Goal: Task Accomplishment & Management: Complete application form

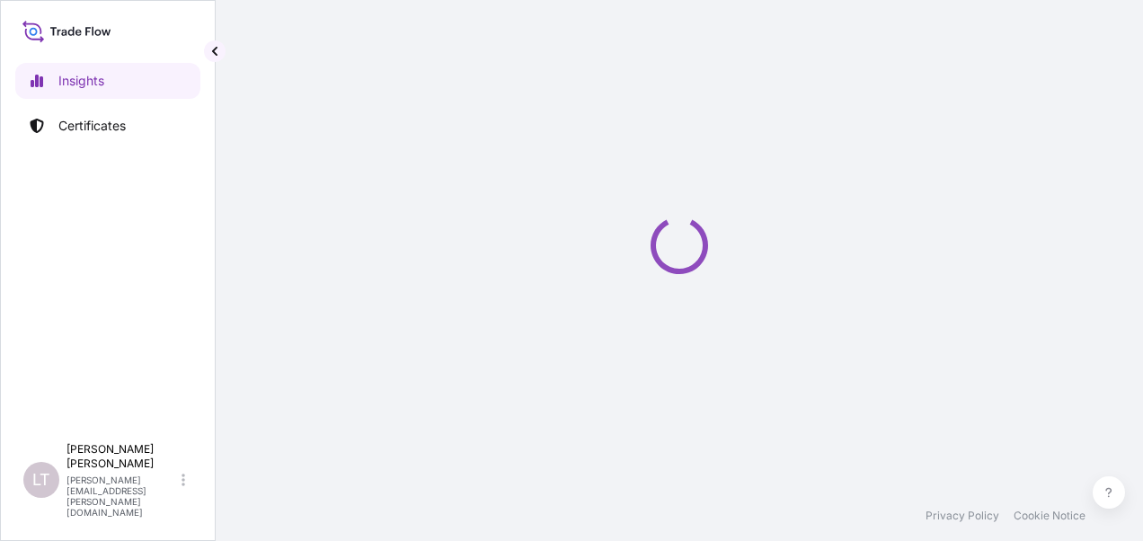
select select "2025"
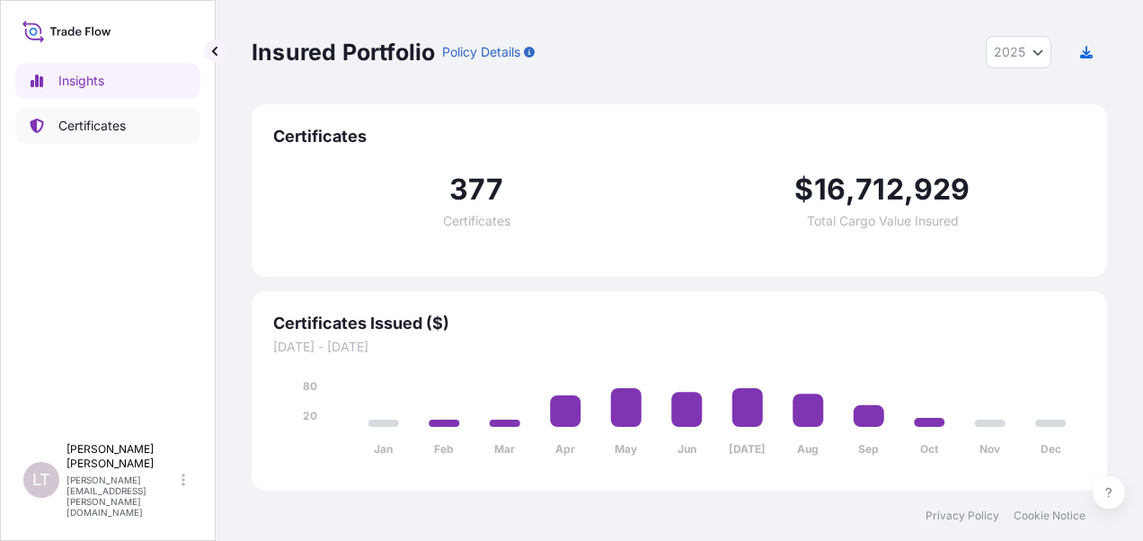
click at [137, 130] on link "Certificates" at bounding box center [107, 126] width 185 height 36
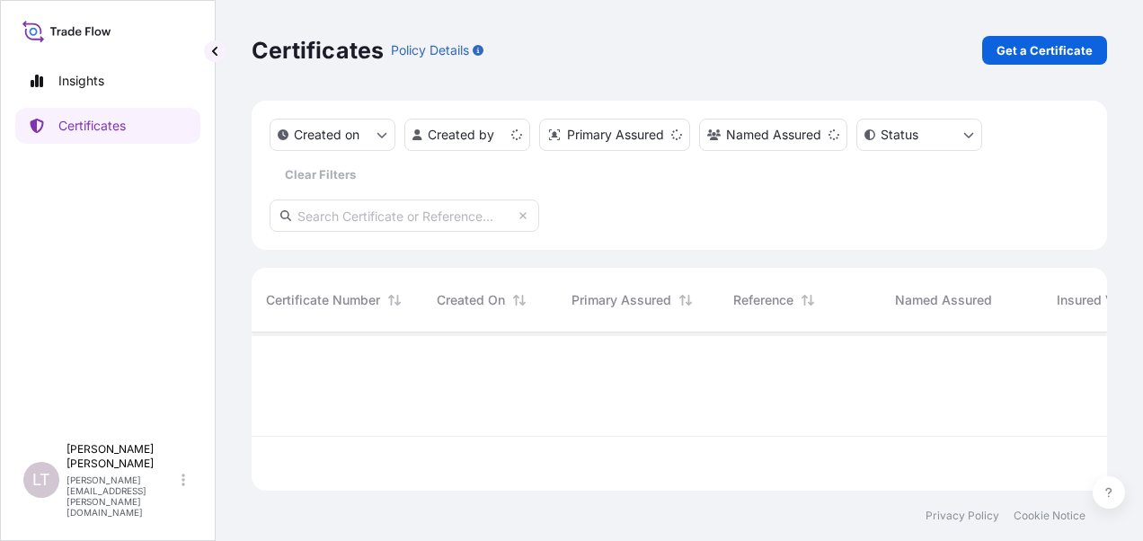
scroll to position [155, 841]
click at [1033, 51] on p "Get a Certificate" at bounding box center [1044, 50] width 96 height 18
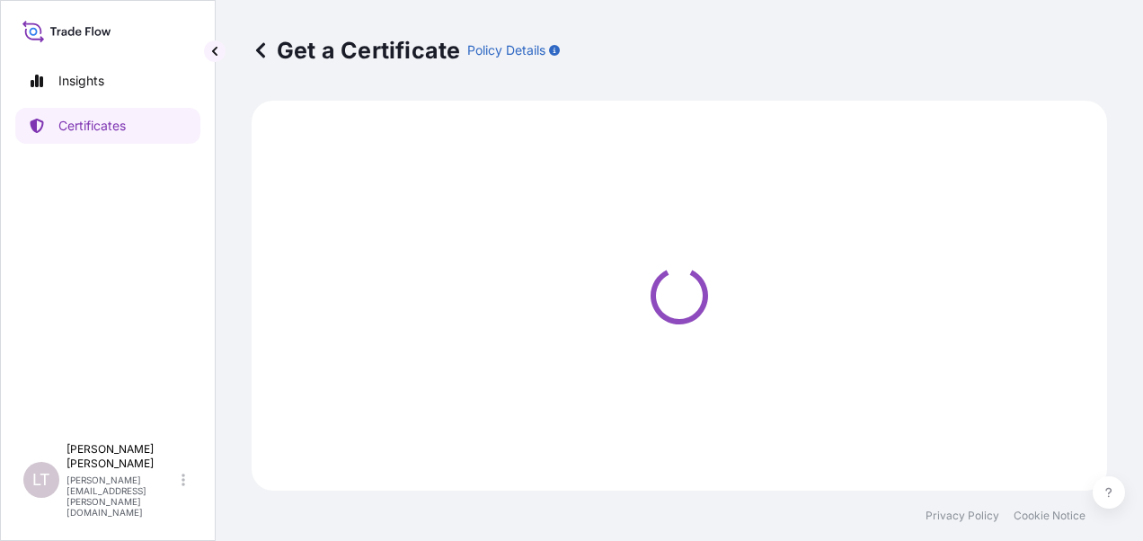
select select "Sea"
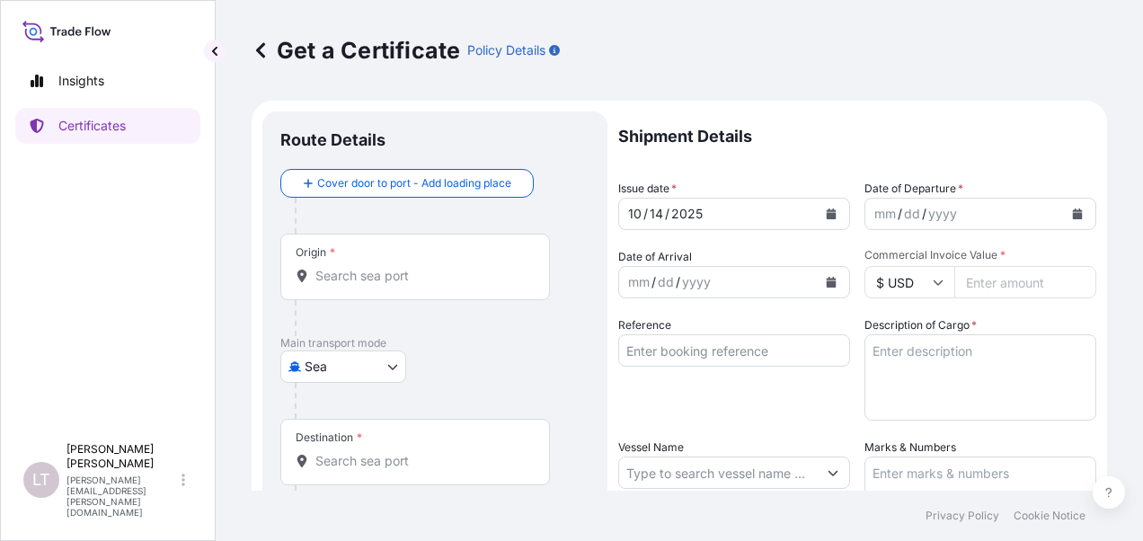
click at [430, 284] on div "Origin *" at bounding box center [415, 267] width 270 height 66
click at [430, 284] on input "Origin *" at bounding box center [421, 276] width 212 height 18
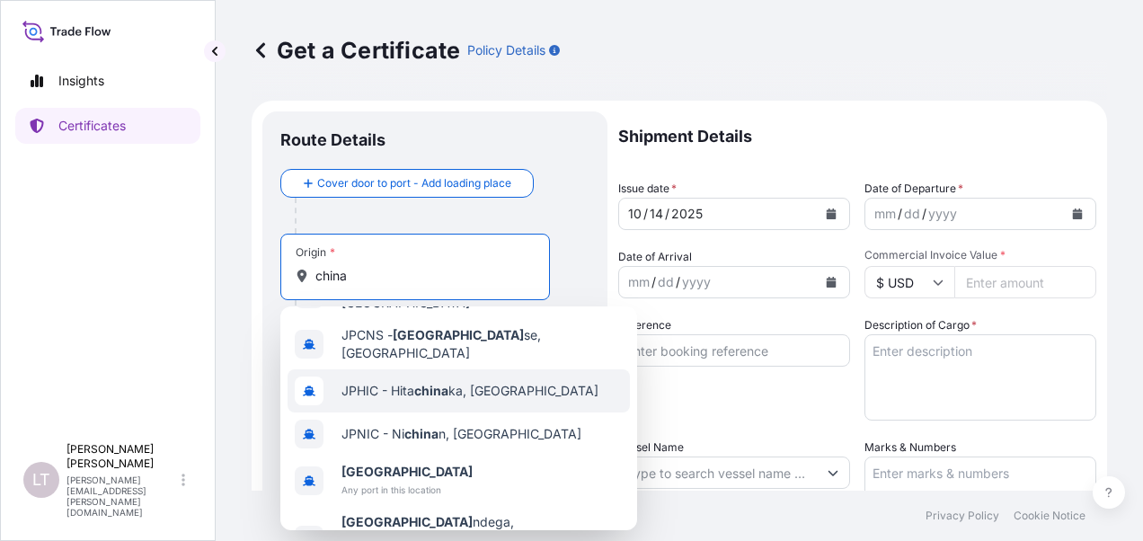
scroll to position [63, 0]
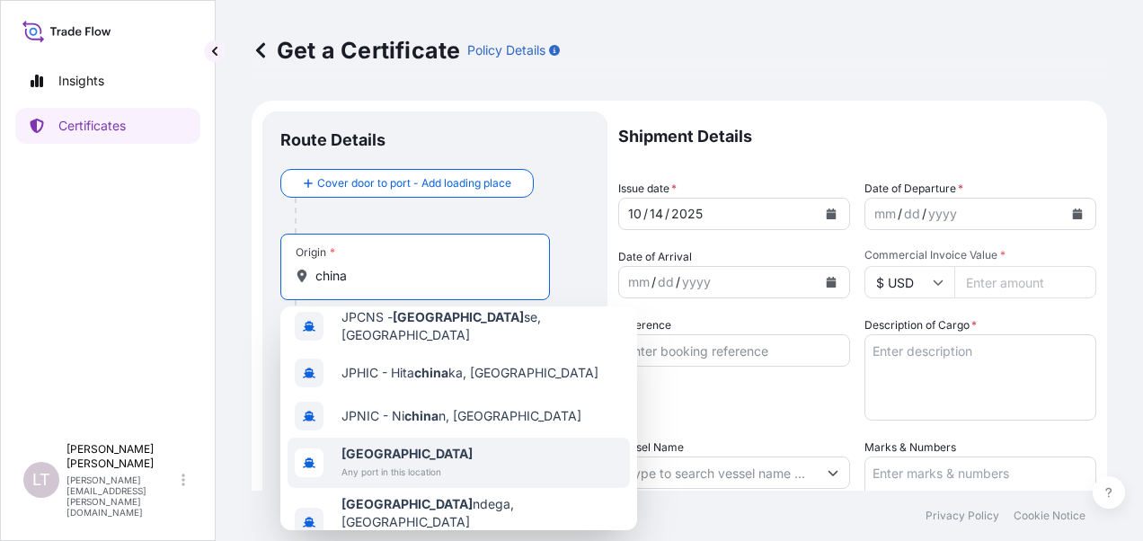
click at [378, 446] on span "[GEOGRAPHIC_DATA]" at bounding box center [406, 454] width 131 height 18
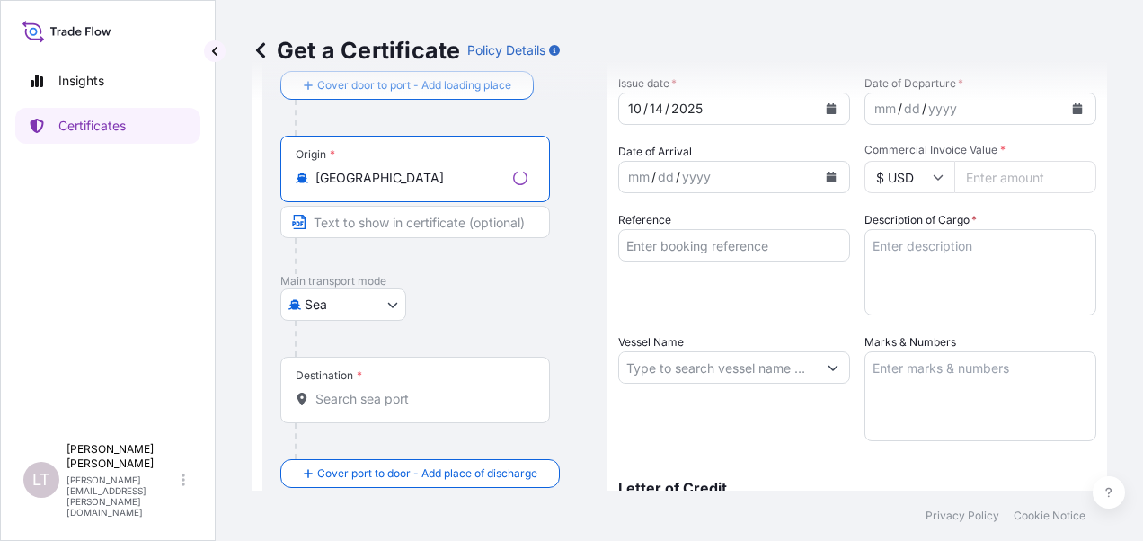
scroll to position [180, 0]
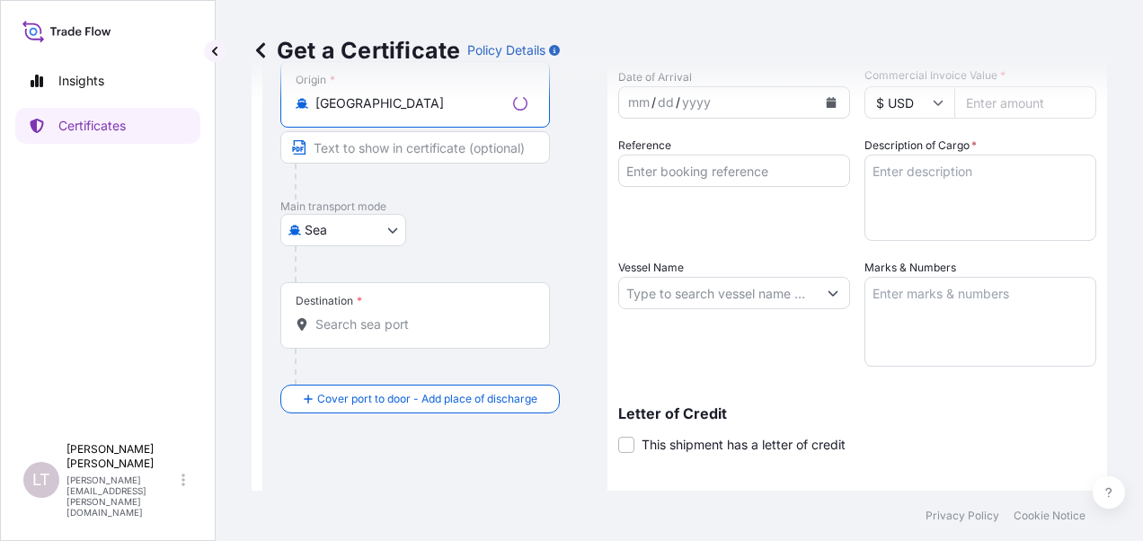
type input "[GEOGRAPHIC_DATA]"
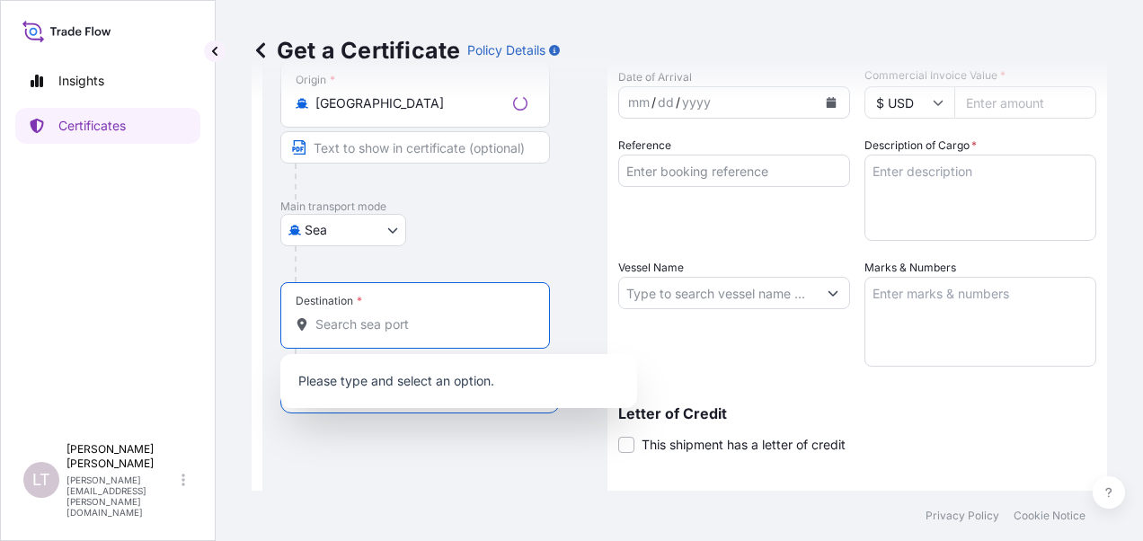
click at [356, 320] on input "Destination *" at bounding box center [421, 324] width 212 height 18
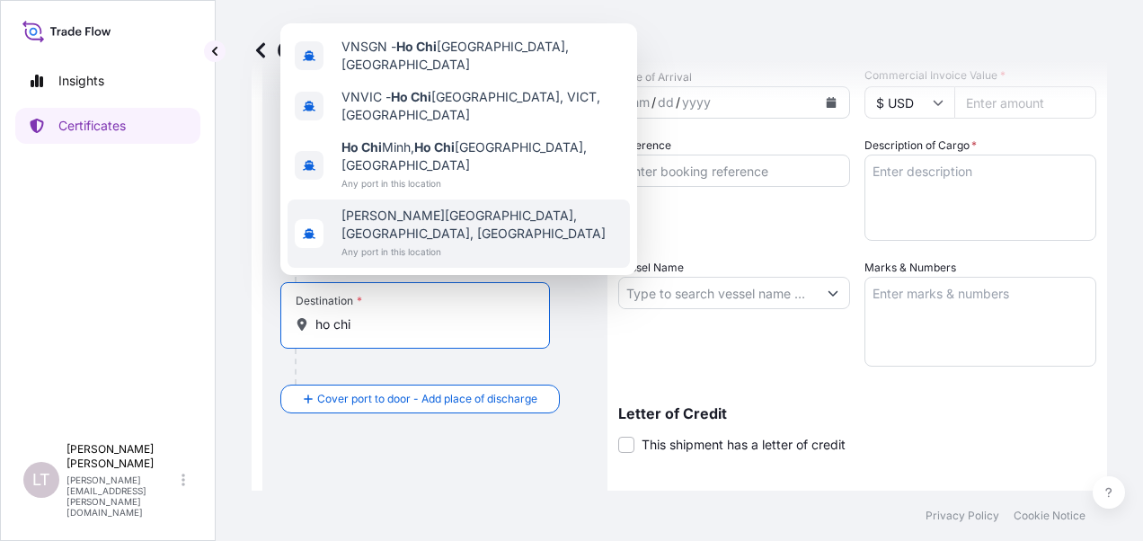
click at [411, 254] on span "Any port in this location" at bounding box center [481, 252] width 281 height 18
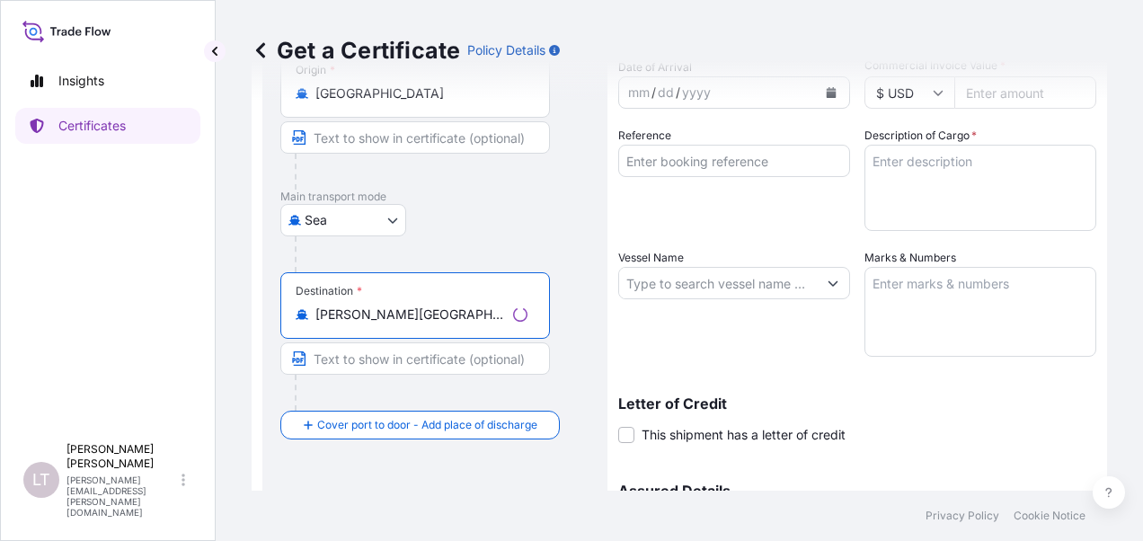
scroll to position [270, 0]
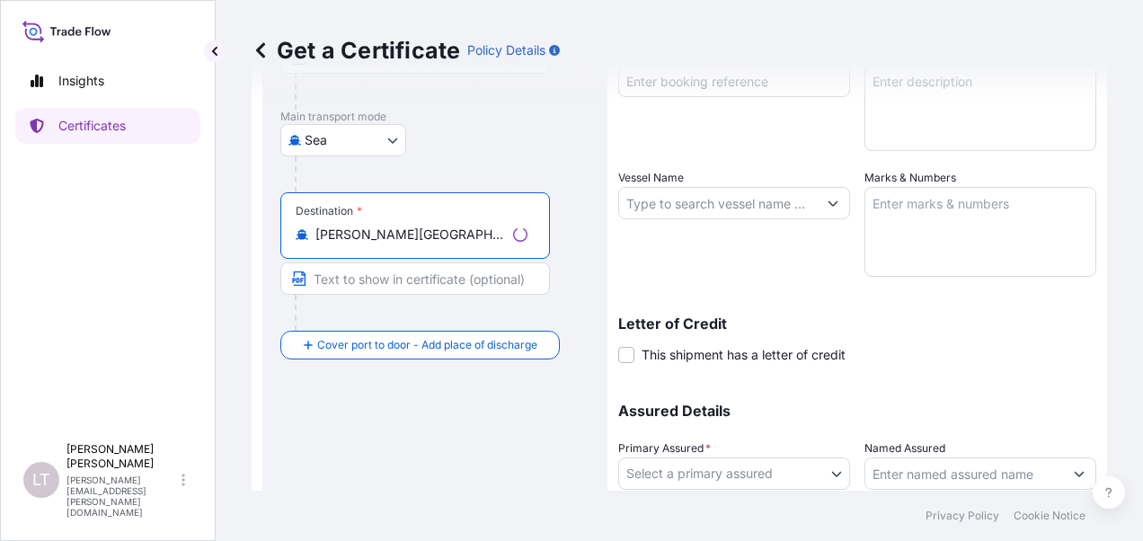
click at [420, 237] on input "[PERSON_NAME][GEOGRAPHIC_DATA], [GEOGRAPHIC_DATA], [GEOGRAPHIC_DATA]" at bounding box center [410, 234] width 190 height 18
click at [420, 237] on input "[PERSON_NAME][GEOGRAPHIC_DATA], [GEOGRAPHIC_DATA], [GEOGRAPHIC_DATA]" at bounding box center [421, 234] width 212 height 18
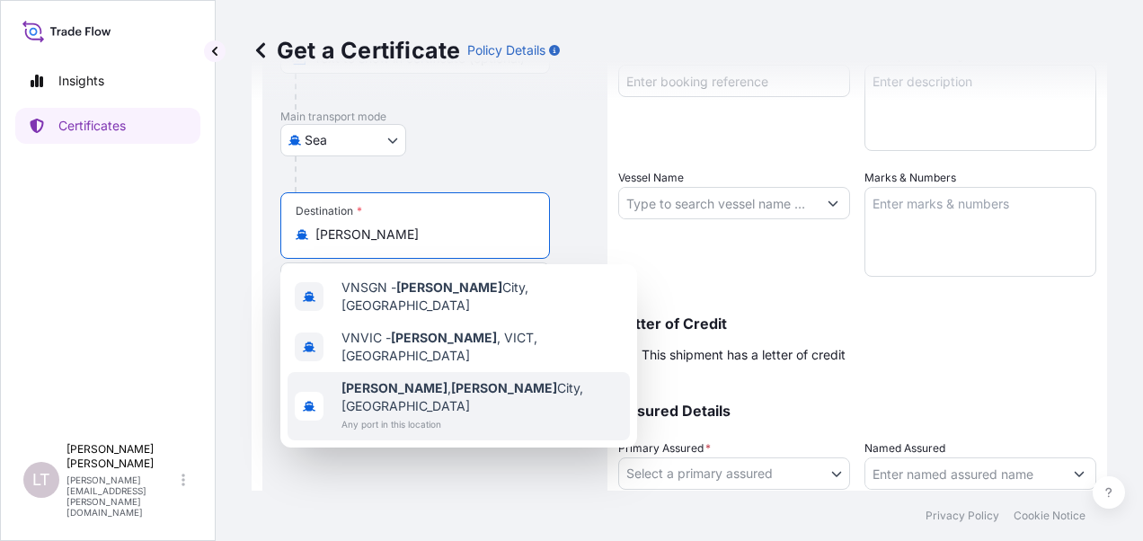
click at [429, 415] on span "Any port in this location" at bounding box center [481, 424] width 281 height 18
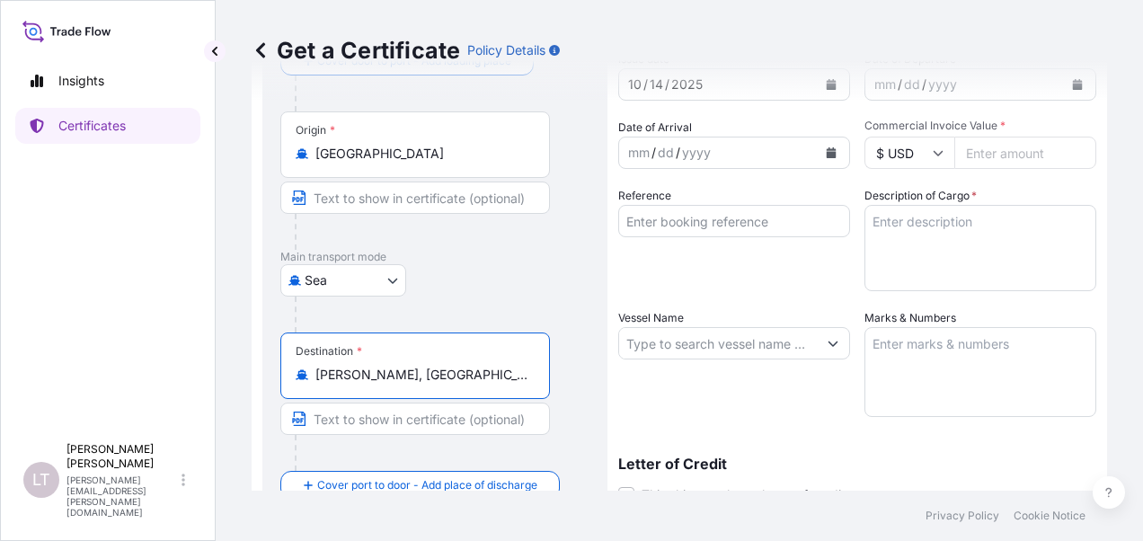
scroll to position [0, 0]
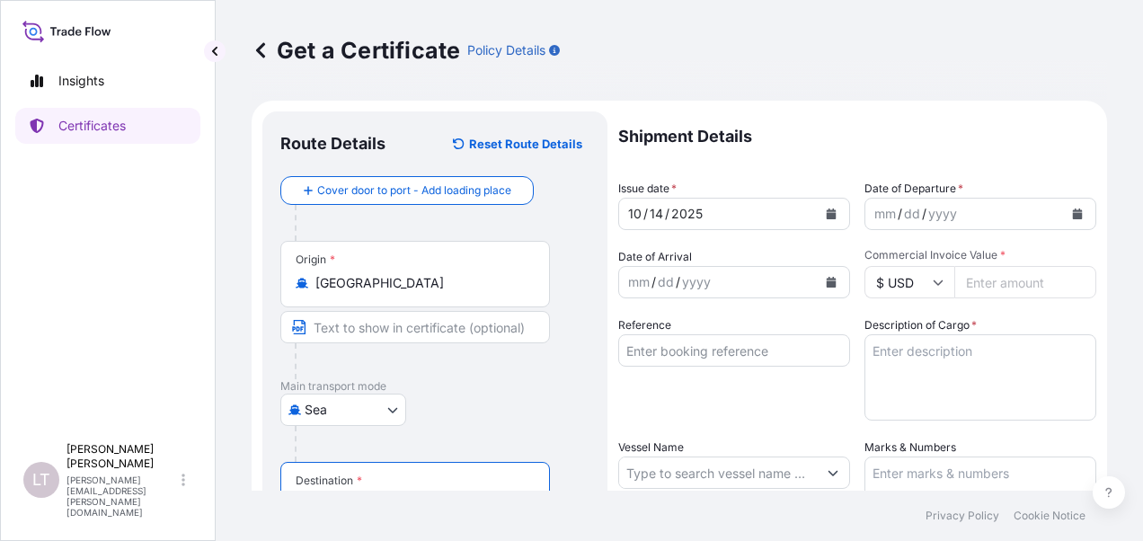
type input "[PERSON_NAME], [GEOGRAPHIC_DATA][PERSON_NAME], [GEOGRAPHIC_DATA]"
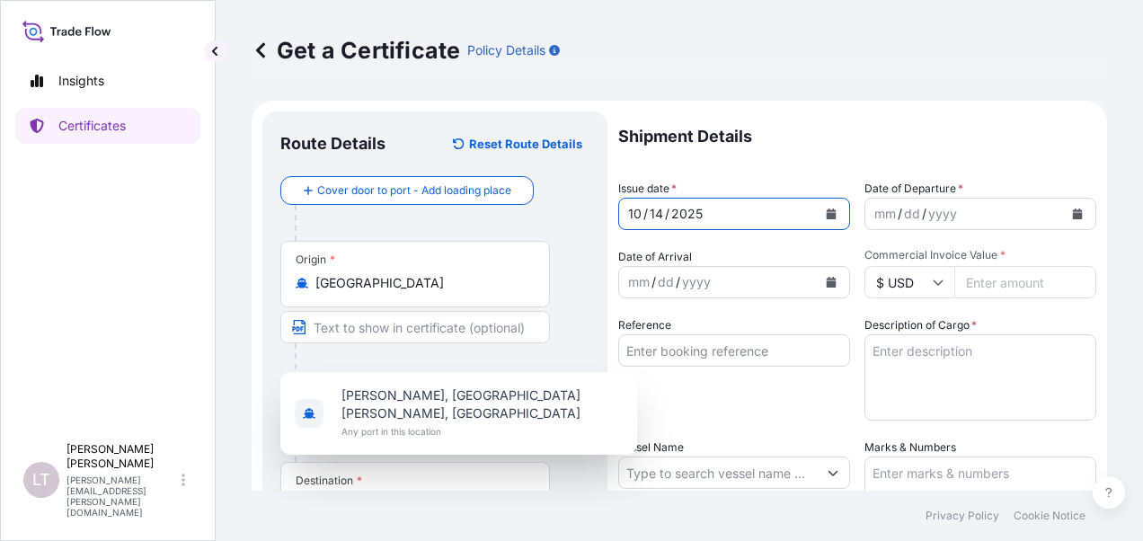
click at [829, 207] on button "Calendar" at bounding box center [831, 213] width 29 height 29
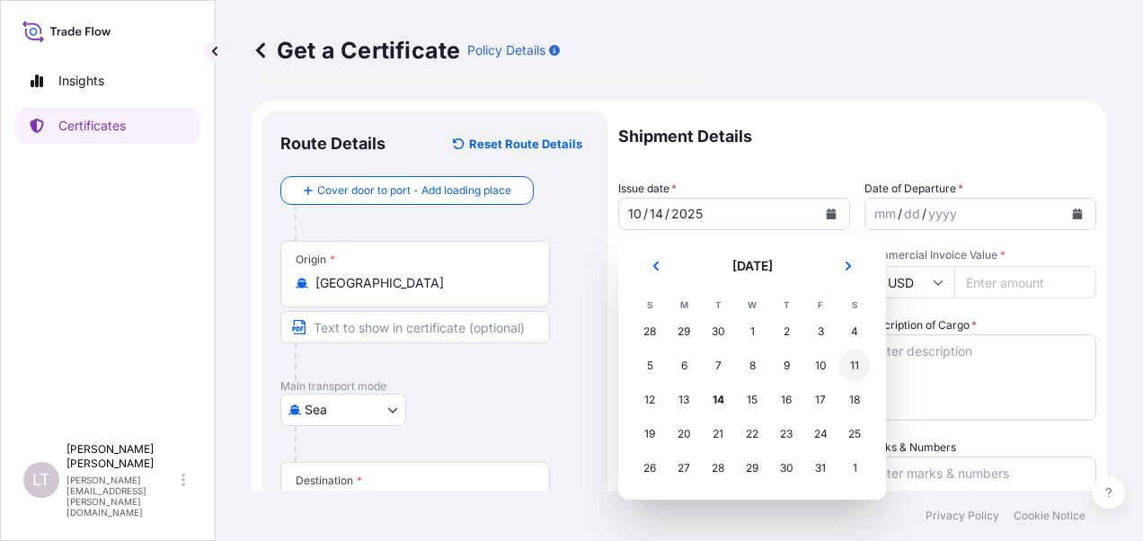
click at [852, 362] on div "11" at bounding box center [854, 365] width 32 height 32
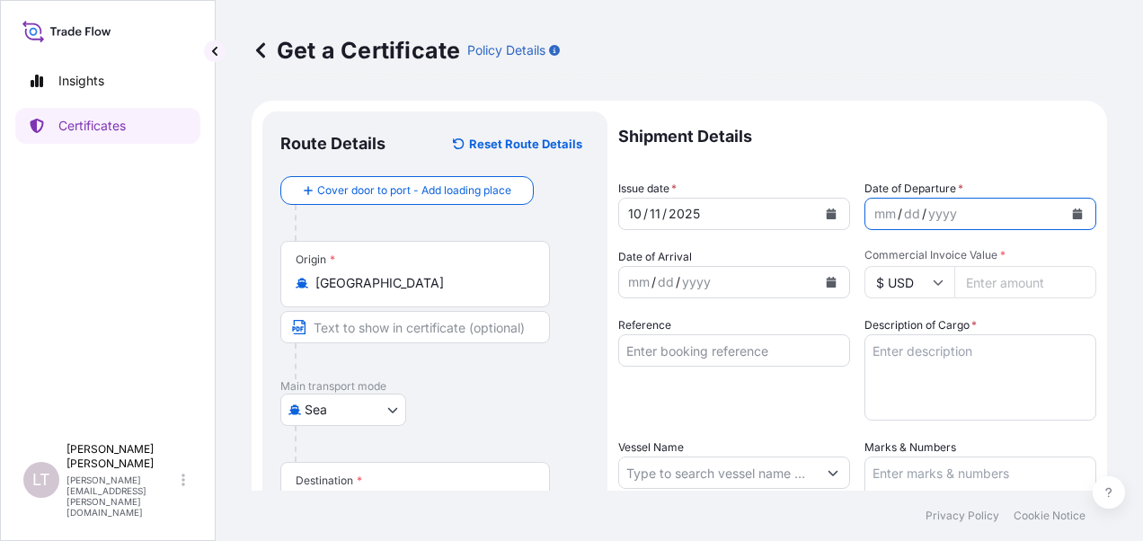
click at [1073, 214] on icon "Calendar" at bounding box center [1078, 213] width 10 height 11
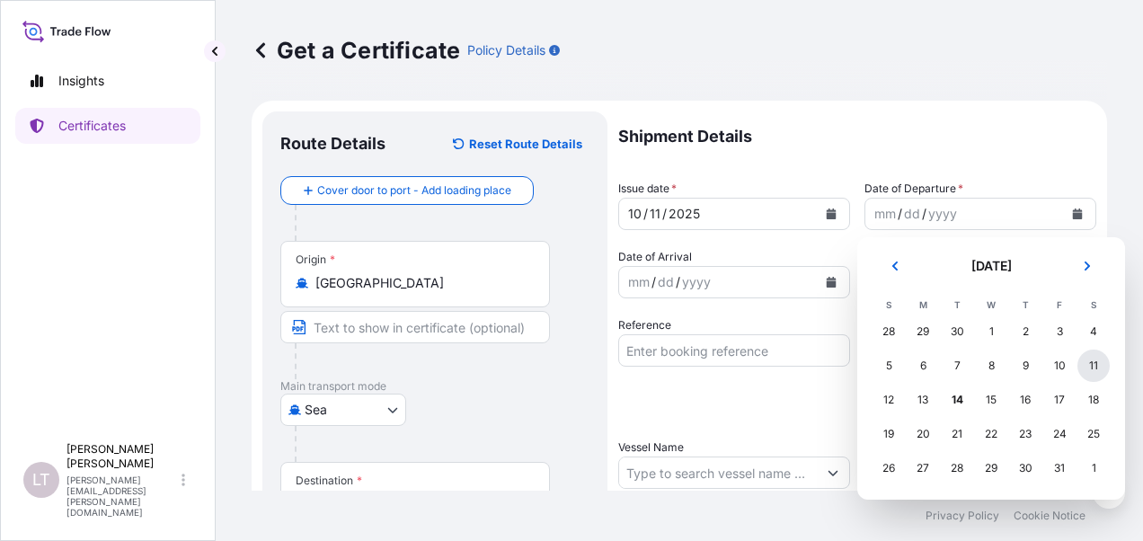
click at [1089, 358] on div "11" at bounding box center [1093, 365] width 32 height 32
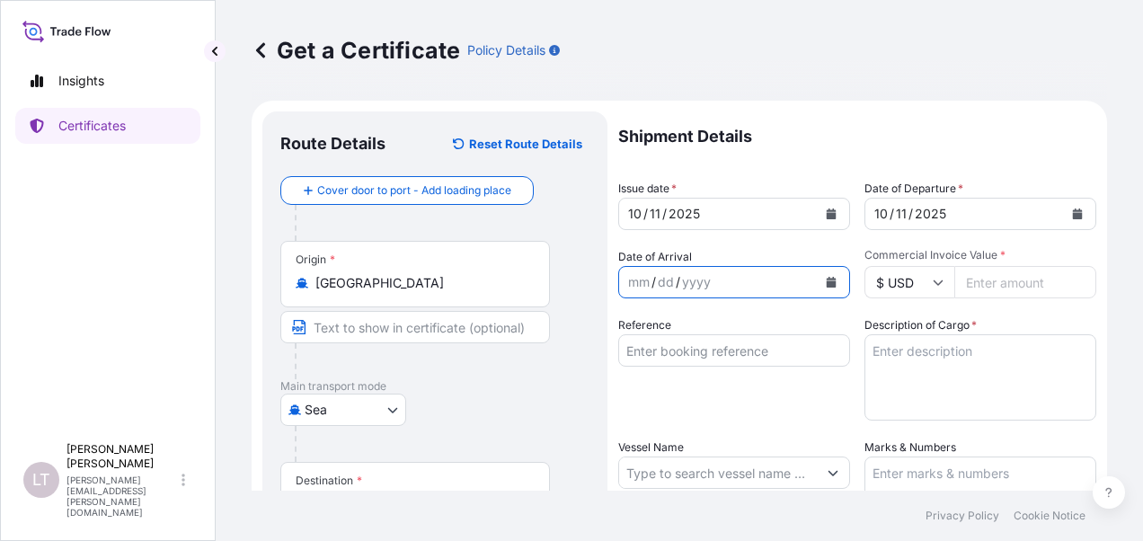
click at [836, 286] on button "Calendar" at bounding box center [831, 282] width 29 height 29
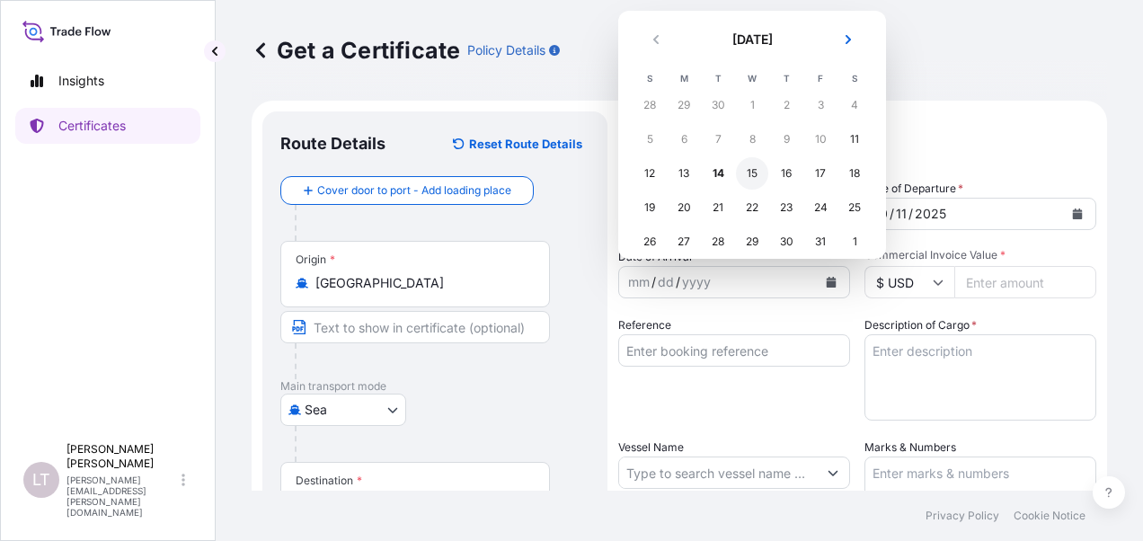
click at [755, 174] on div "15" at bounding box center [752, 173] width 32 height 32
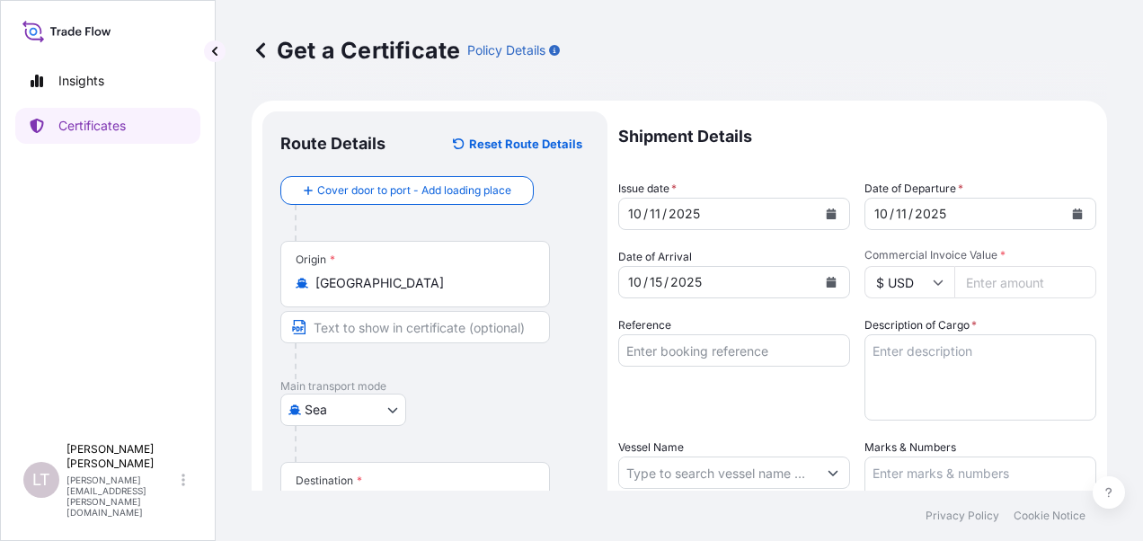
click at [1014, 291] on input "Commercial Invoice Value *" at bounding box center [1025, 282] width 142 height 32
type input "243577.53"
click at [717, 352] on input "Reference" at bounding box center [734, 350] width 232 height 32
paste input "SD2520SSG311"
type input "SD2520SSG311"
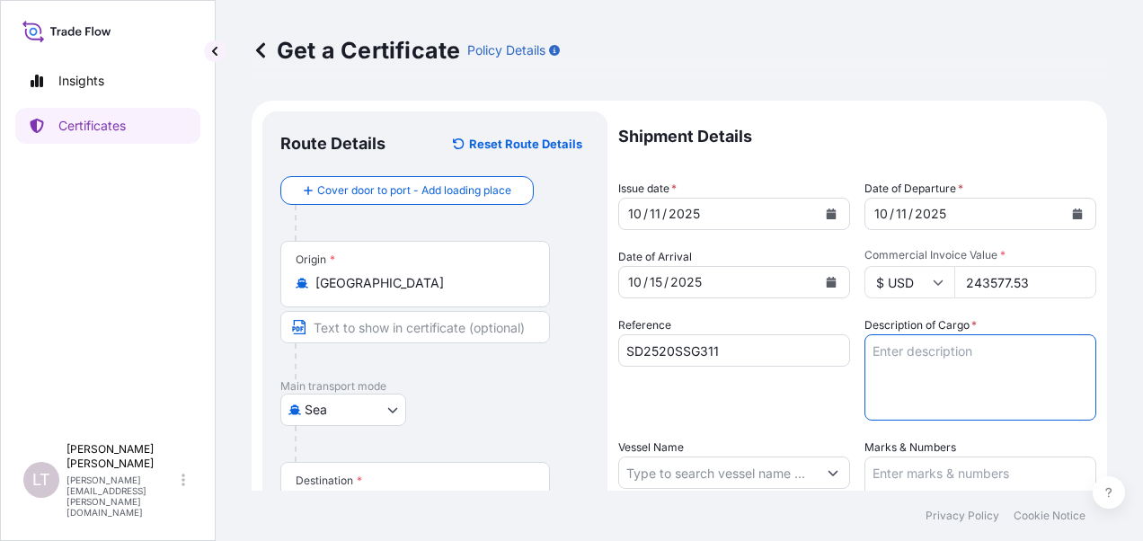
click at [890, 353] on textarea "Description of Cargo *" at bounding box center [980, 377] width 232 height 86
click at [873, 338] on textarea "Description of Cargo *" at bounding box center [980, 377] width 232 height 86
paste textarea "ALUMINIUM LID LID DESIGN: BF 202 ISE SOT [PERSON_NAME] NPL PLAIN END FOR BEER H…"
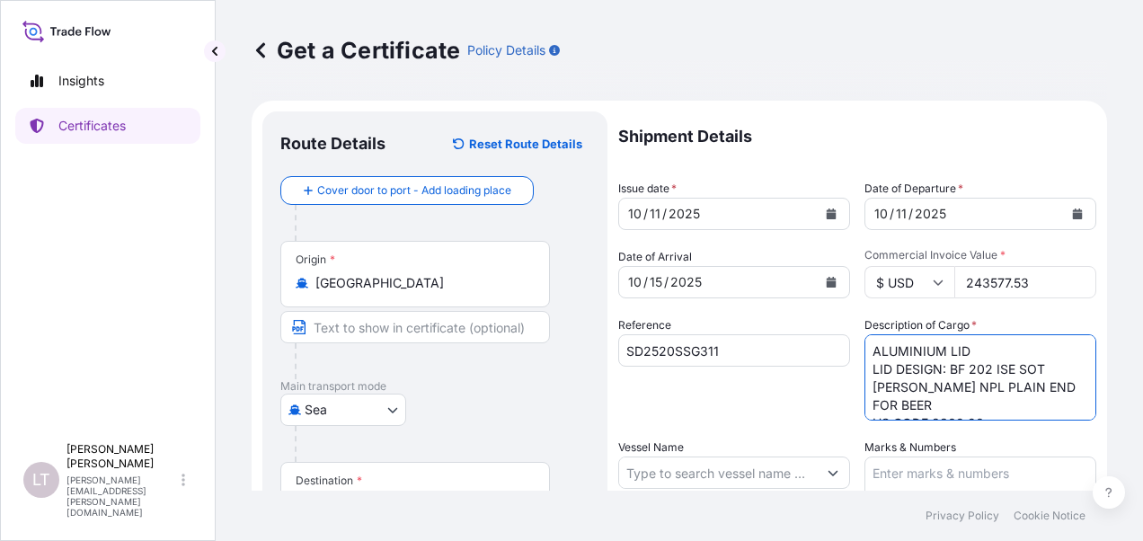
scroll to position [10, 0]
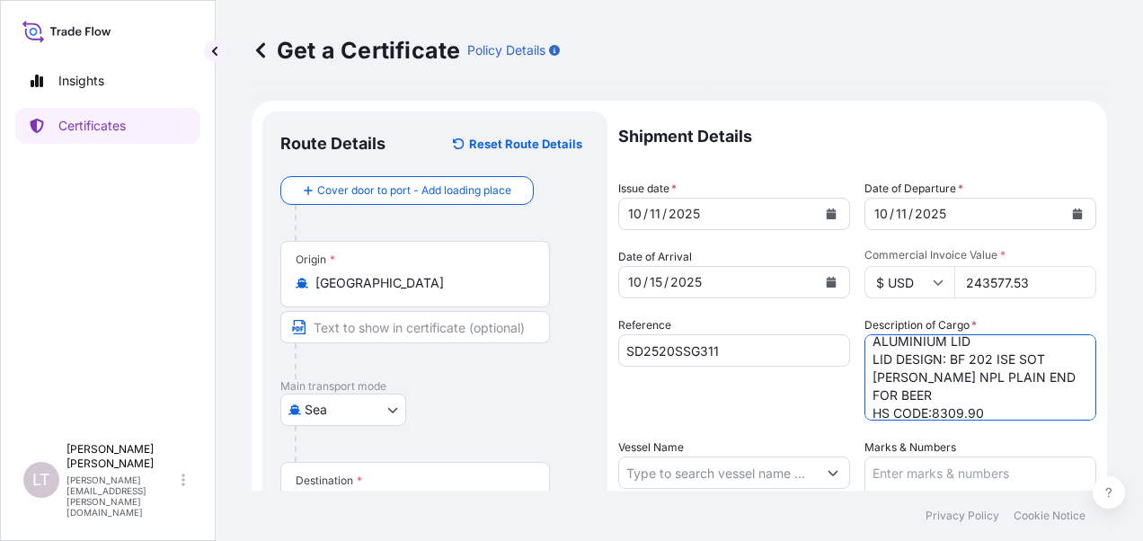
click at [871, 363] on textarea "ALUMINIUM LID LID DESIGN: BF 202 ISE SOT [PERSON_NAME] NPL PLAIN END FOR BEER H…" at bounding box center [980, 377] width 232 height 86
click at [867, 361] on textarea "ALUMINIUM LID LID DESIGN: BF 202 ISE SOT [PERSON_NAME] NPL PLAIN END FOR BEER H…" at bounding box center [980, 377] width 232 height 86
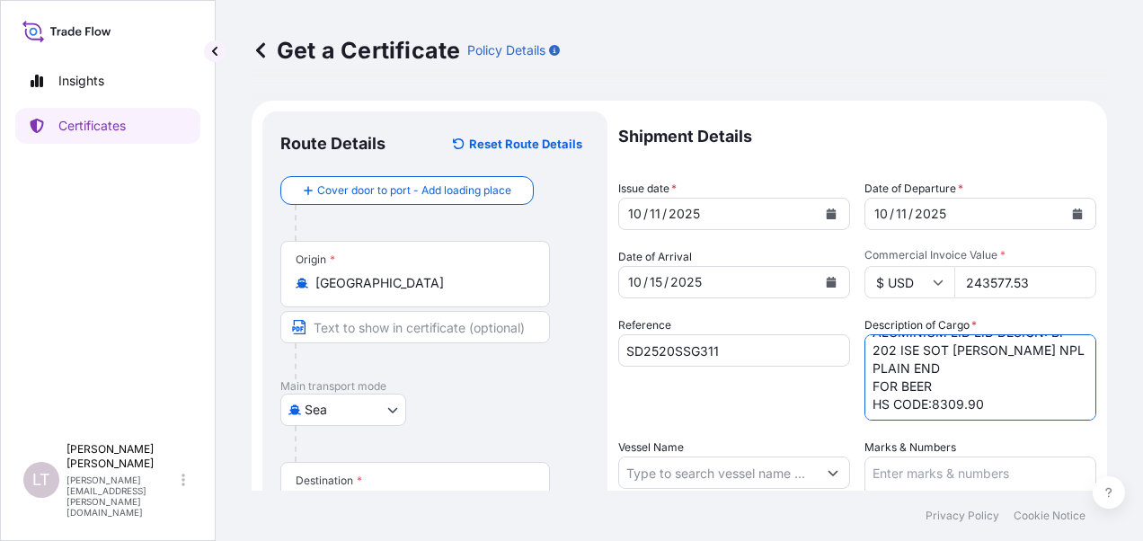
click at [866, 372] on textarea "ALUMINIUM LID LID DESIGN: BF 202 ISE SOT [PERSON_NAME] NPL PLAIN END FOR BEER H…" at bounding box center [980, 377] width 232 height 86
click at [864, 387] on textarea "ALUMINIUM LID LID DESIGN: BF 202 ISE SOT [PERSON_NAME] NPL PLAIN END FOR BEER H…" at bounding box center [980, 377] width 232 height 86
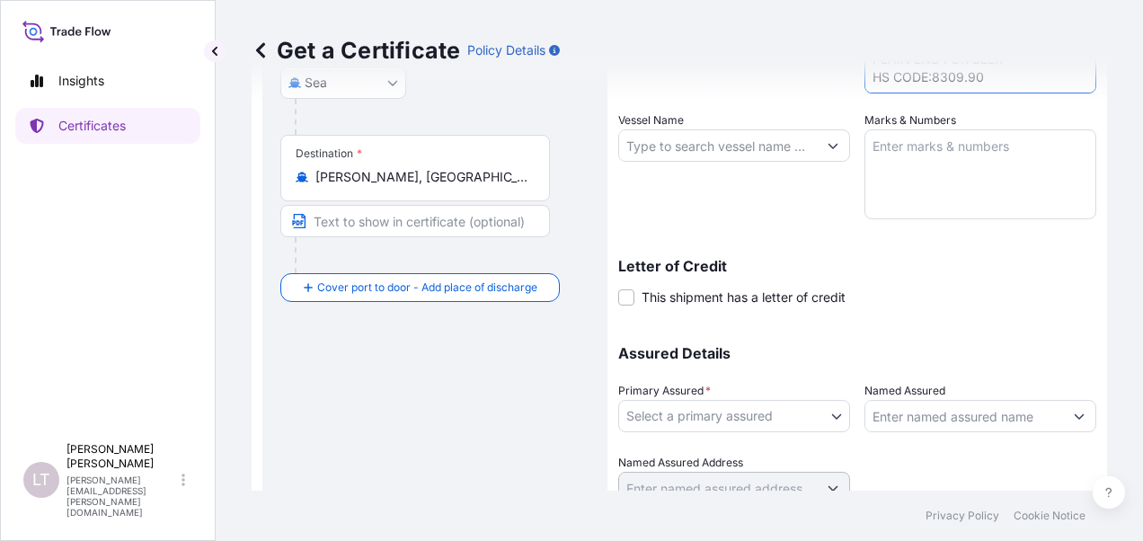
scroll to position [311, 0]
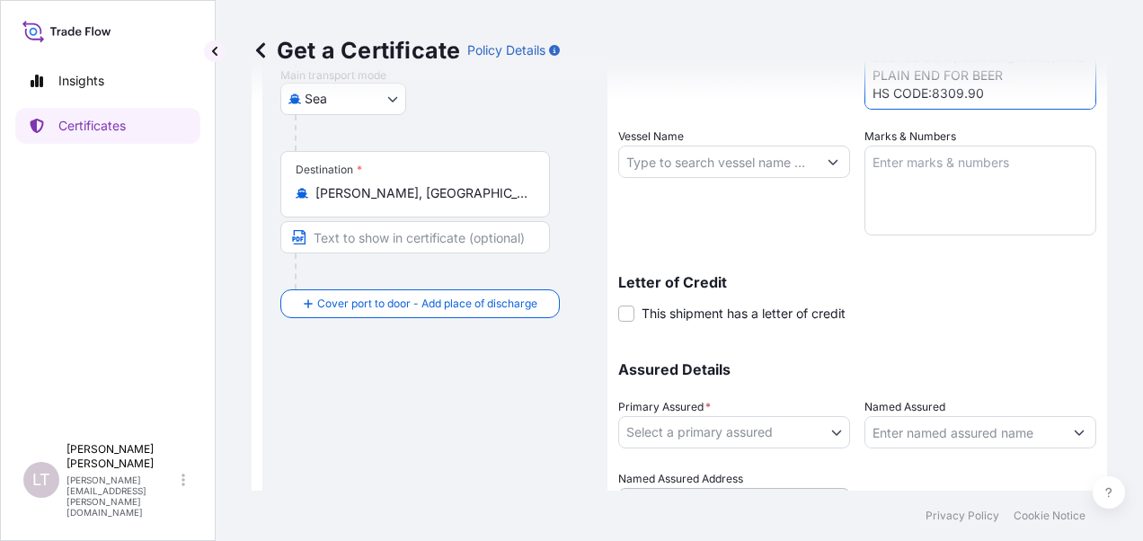
type textarea "ALUMINIUM LID LID DESIGN: BF 202 ISE SOT [PERSON_NAME] NPL PLAIN END FOR BEER H…"
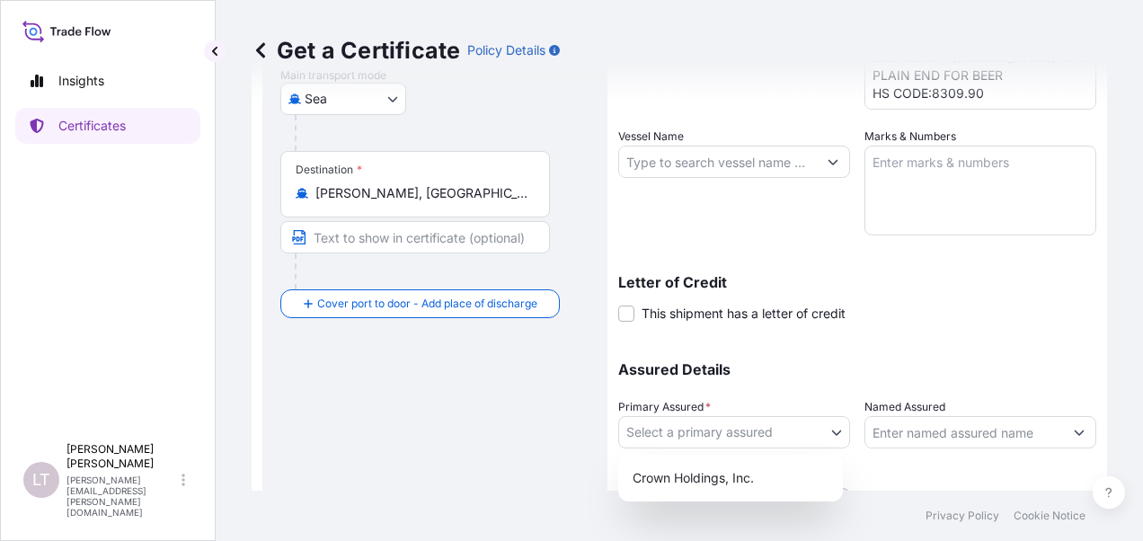
click at [707, 438] on body "Insights Certificates [PERSON_NAME] [PERSON_NAME] [PERSON_NAME][EMAIL_ADDRESS][…" at bounding box center [571, 270] width 1143 height 541
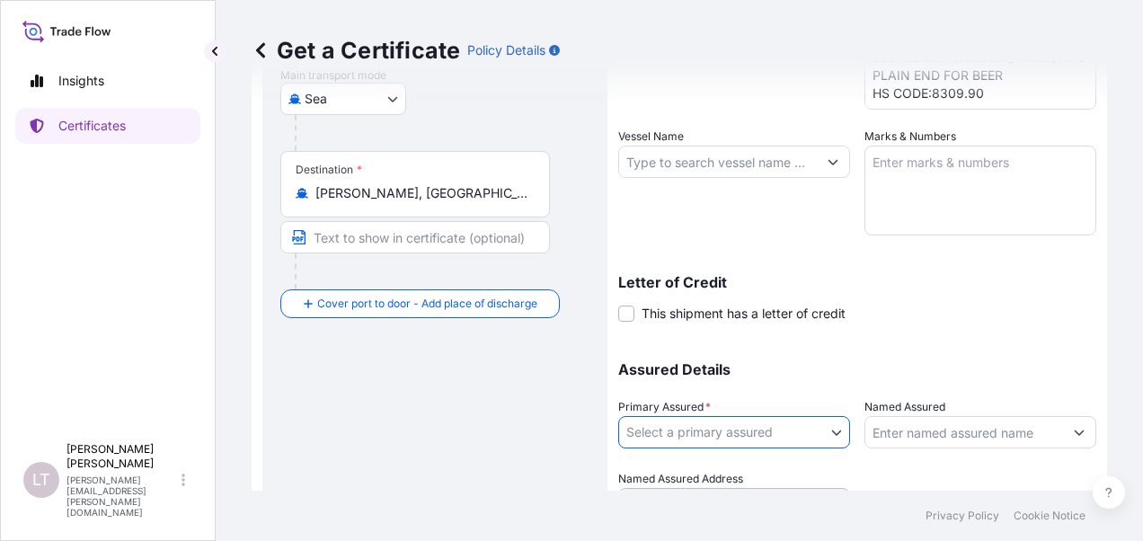
click at [674, 155] on input "Vessel Name" at bounding box center [718, 162] width 198 height 32
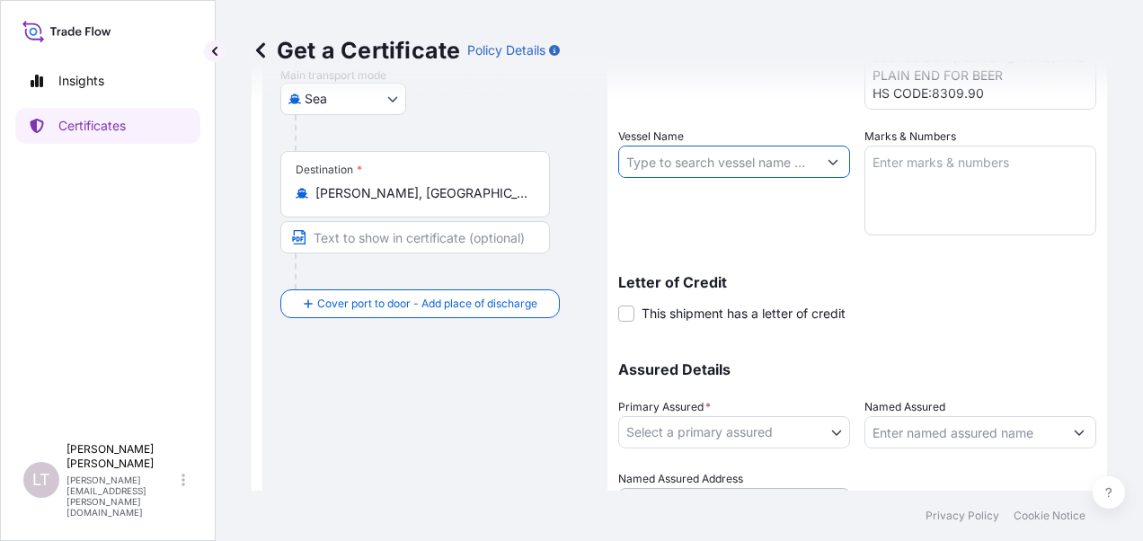
paste input "SITC [GEOGRAPHIC_DATA] V.2520S"
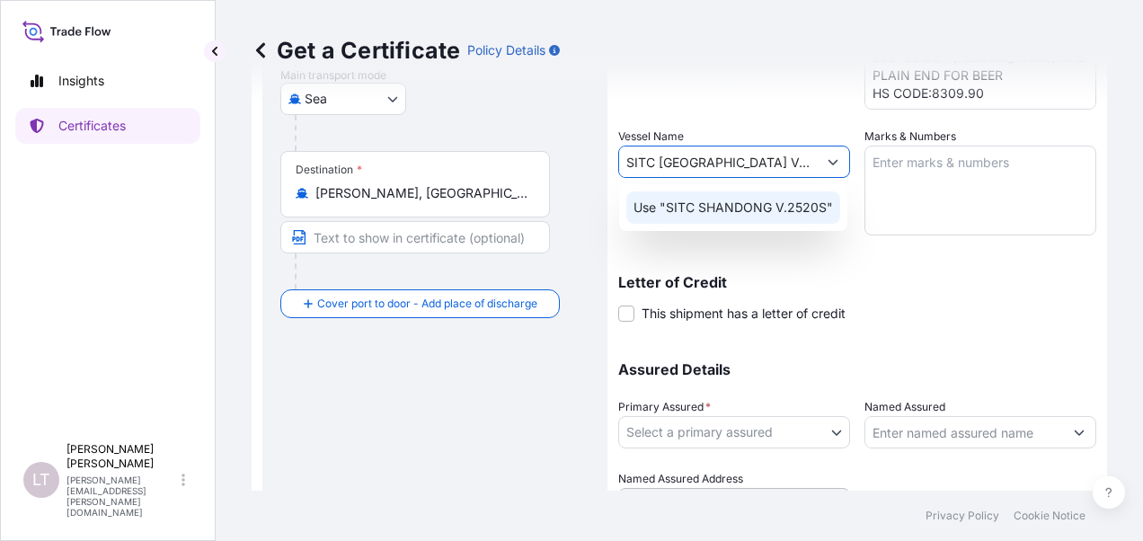
click at [741, 208] on p "Use "SITC SHANDONG V.2520S"" at bounding box center [732, 208] width 199 height 18
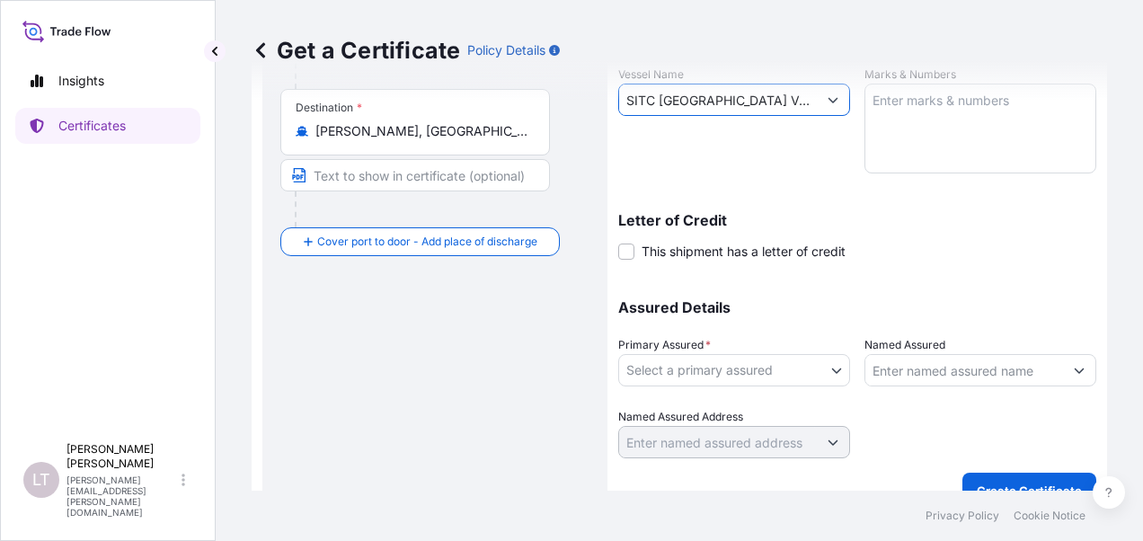
scroll to position [401, 0]
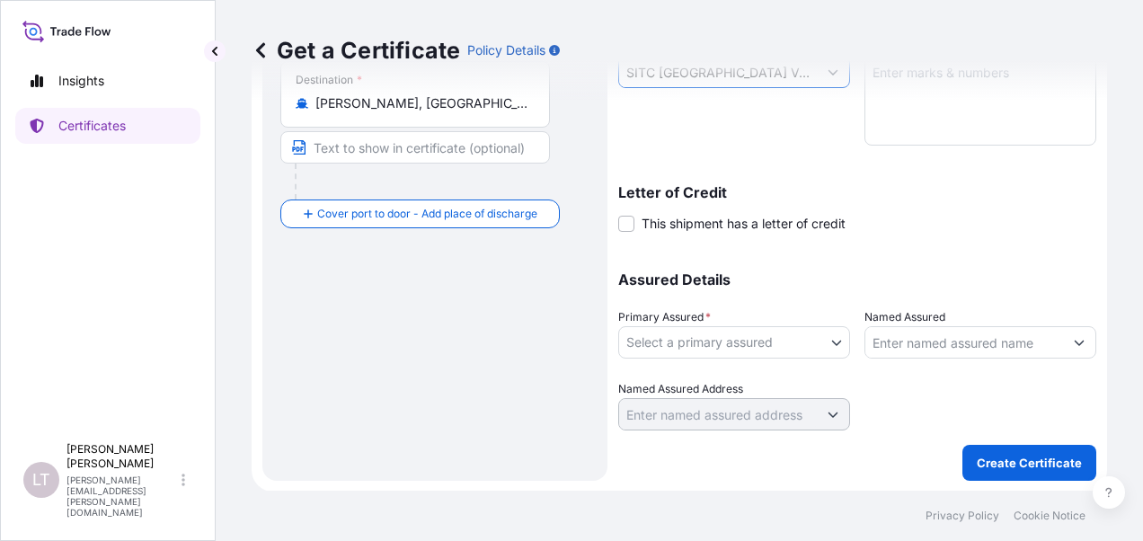
type input "SITC [GEOGRAPHIC_DATA] V.2520S"
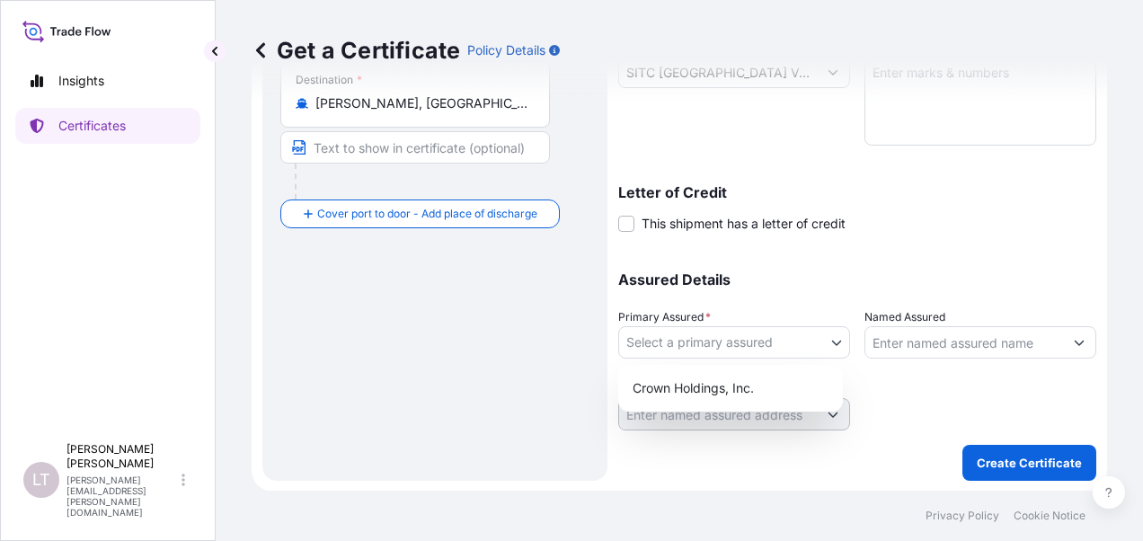
click at [747, 342] on body "0 options available. 1 option available. Insights Certificates [PERSON_NAME] [P…" at bounding box center [571, 270] width 1143 height 541
click at [732, 384] on div "Crown Holdings, Inc." at bounding box center [730, 388] width 210 height 32
select select "31483"
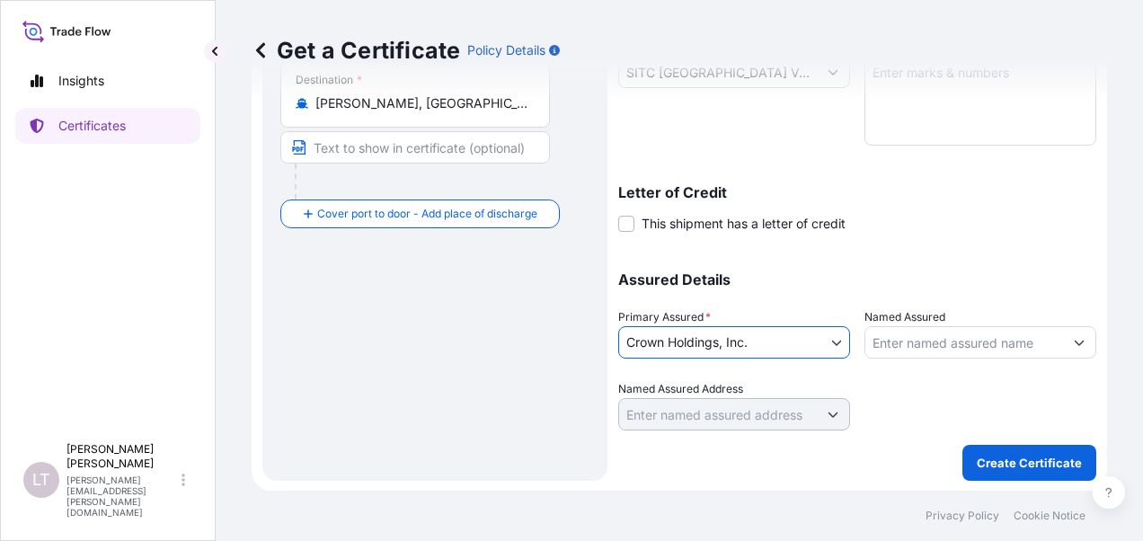
click at [907, 343] on input "Named Assured" at bounding box center [964, 342] width 198 height 32
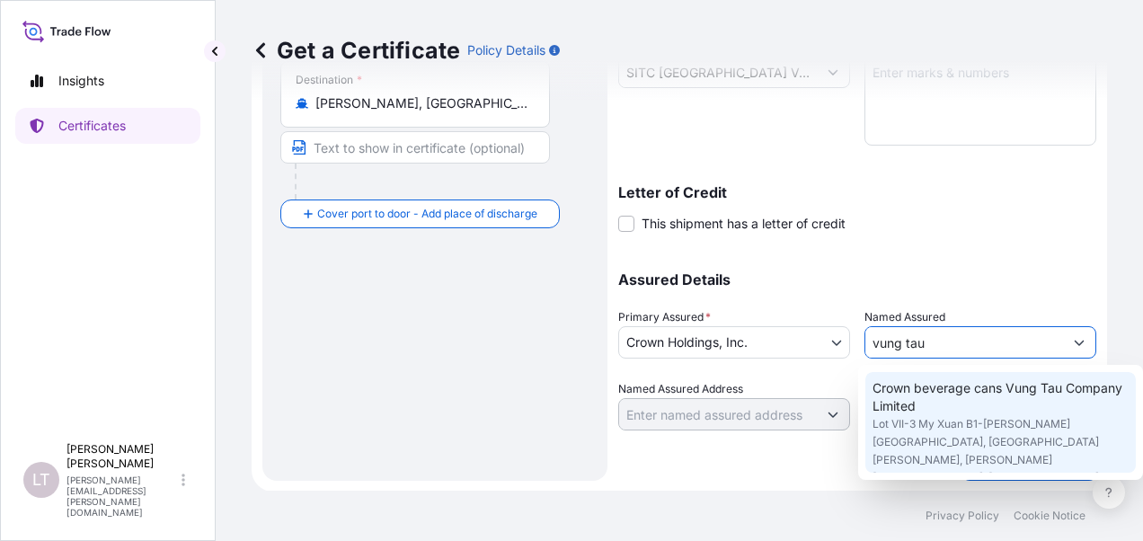
click at [954, 391] on span "Crown beverage cans Vung Tau Company Limited" at bounding box center [1000, 397] width 256 height 36
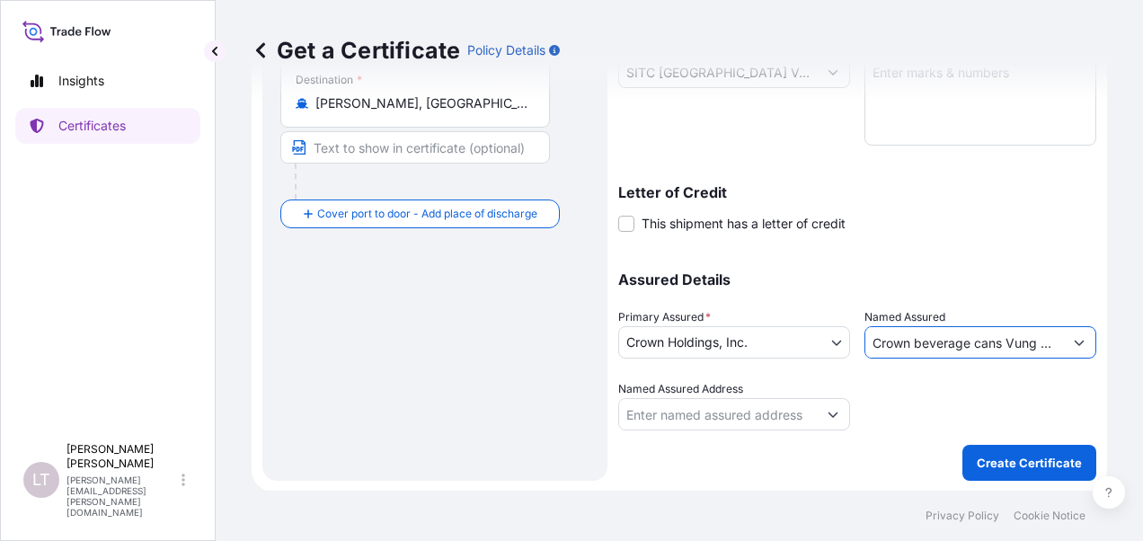
type input "Crown beverage cans Vung Tau Company Limited"
click at [827, 416] on icon "Show suggestions" at bounding box center [832, 414] width 11 height 11
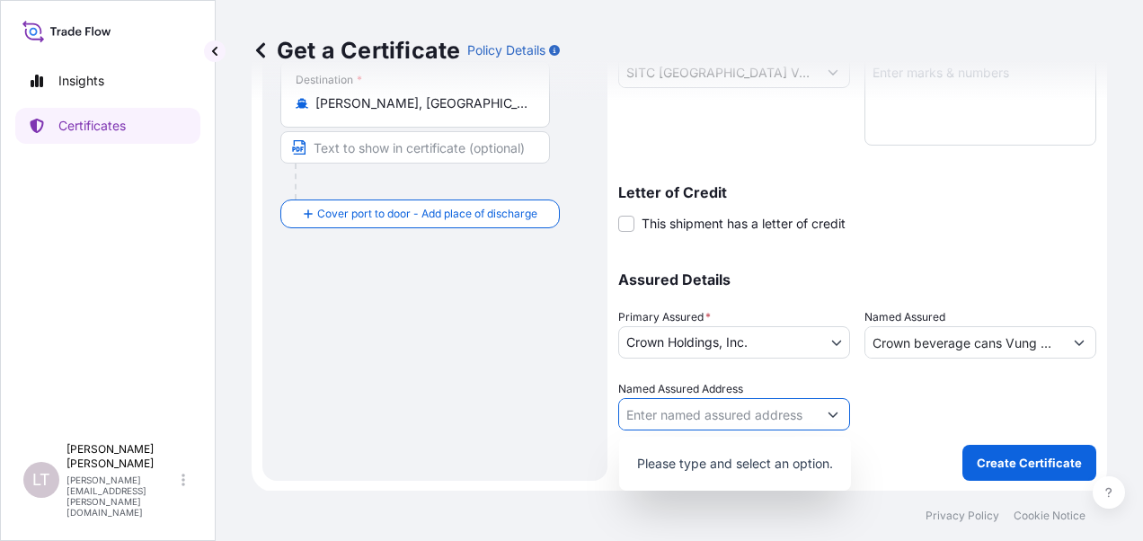
click at [902, 411] on div at bounding box center [980, 405] width 232 height 50
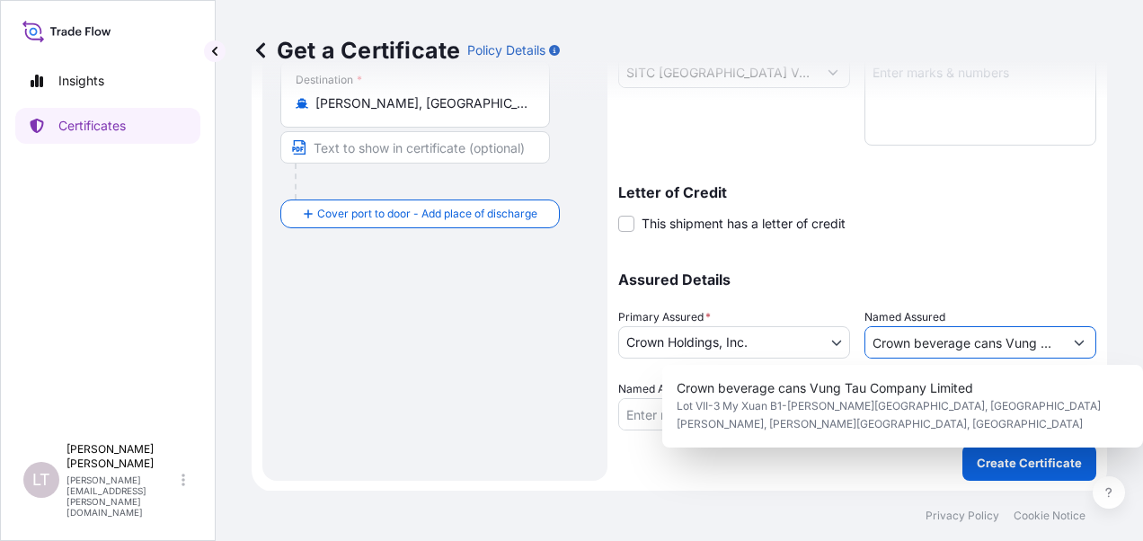
click at [1023, 344] on input "Crown beverage cans Vung Tau Company Limited" at bounding box center [964, 342] width 198 height 32
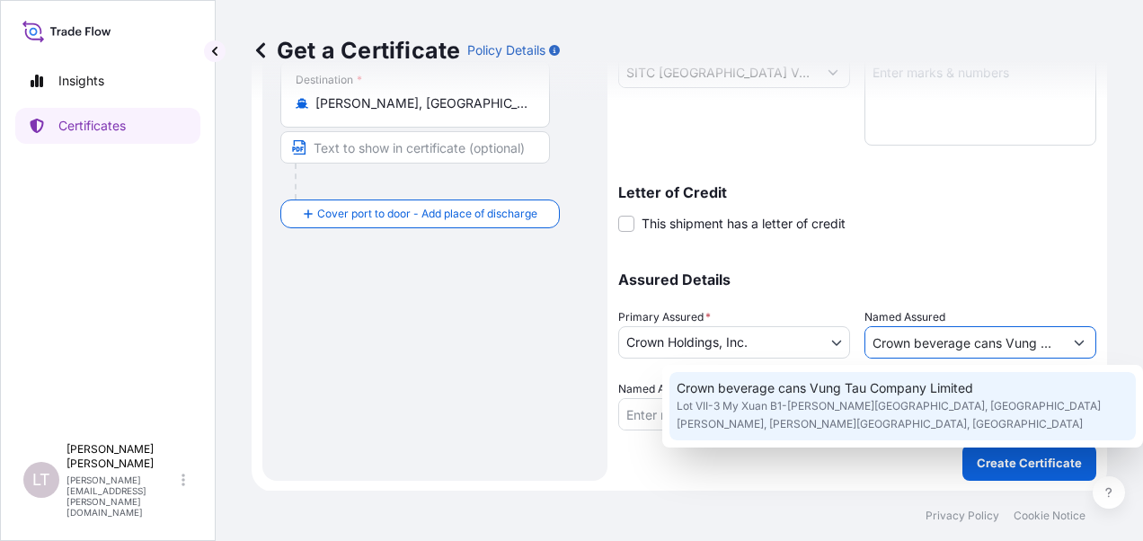
click at [915, 411] on span "Lot VII-3 My Xuan B1-[PERSON_NAME][GEOGRAPHIC_DATA], [GEOGRAPHIC_DATA][PERSON_N…" at bounding box center [902, 415] width 452 height 36
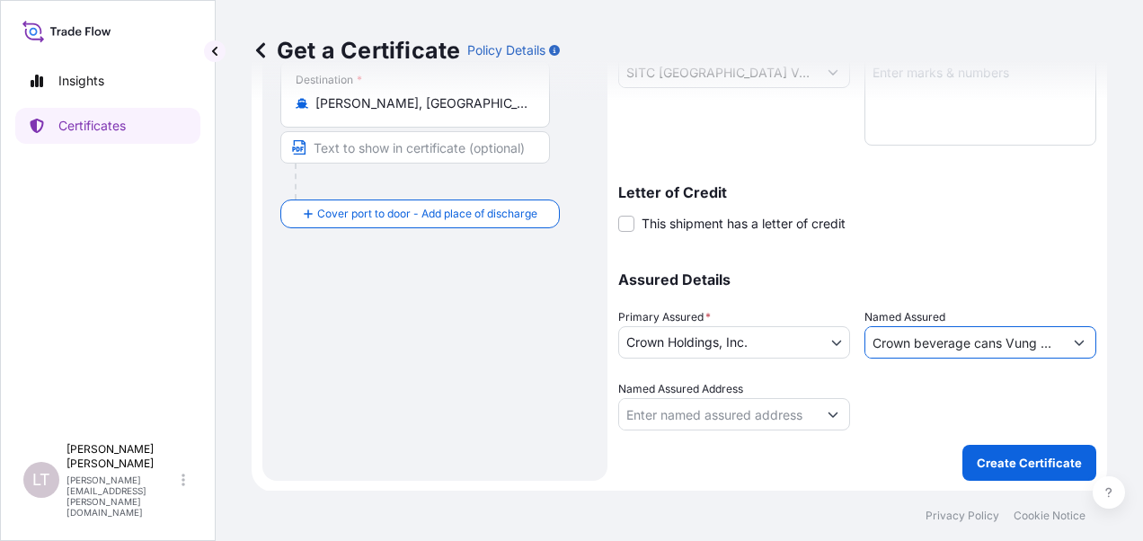
click at [1011, 287] on div "Assured Details Primary Assured * Crown Holdings, Inc. Crown Holdings, Inc. Nam…" at bounding box center [857, 341] width 478 height 180
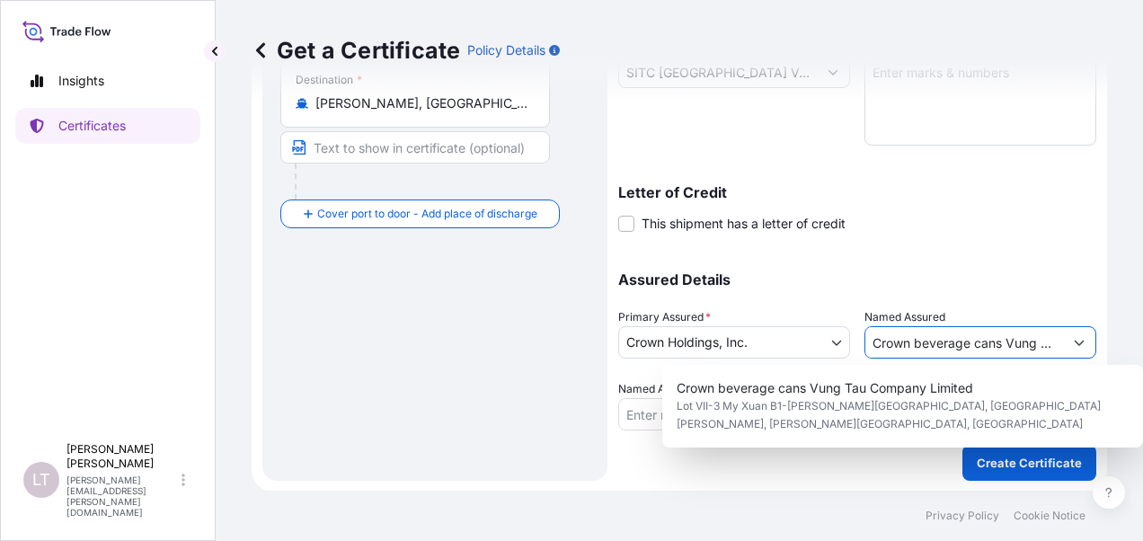
click at [907, 354] on input "Crown beverage cans Vung Tau Company Limited" at bounding box center [964, 342] width 198 height 32
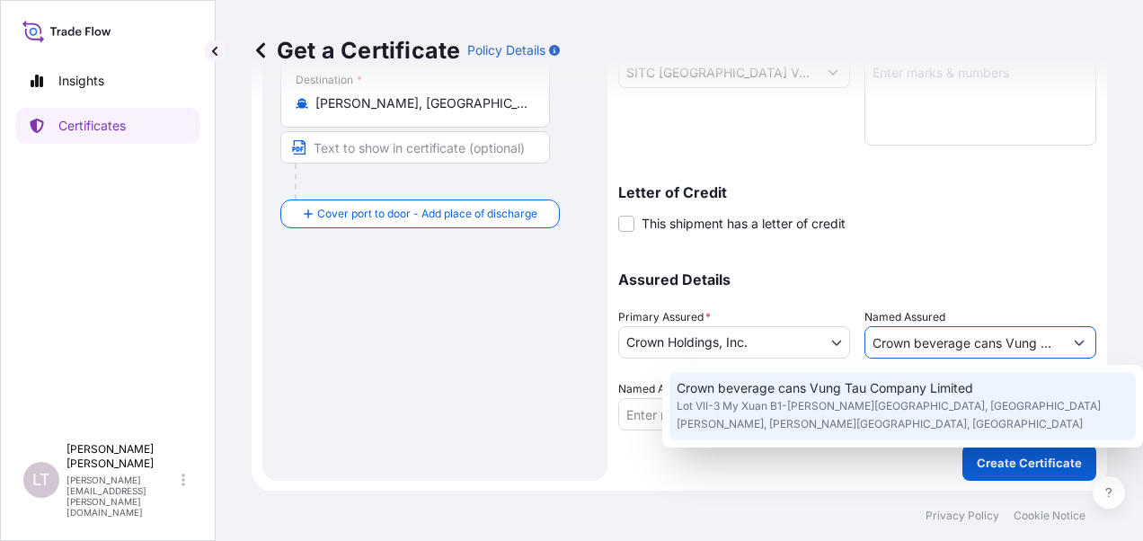
click at [901, 391] on span "Crown beverage cans Vung Tau Company Limited" at bounding box center [824, 388] width 296 height 18
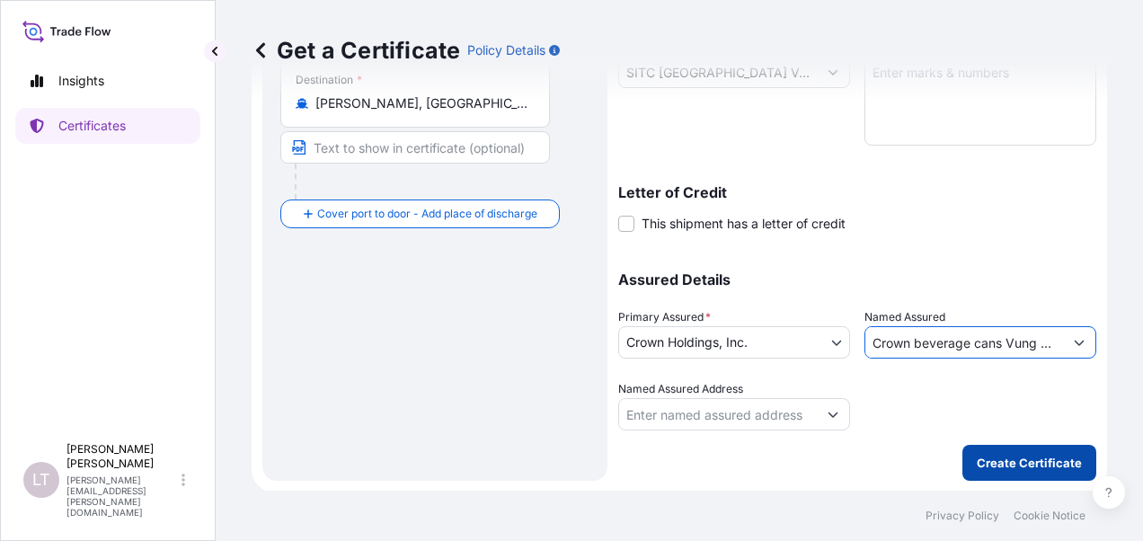
click at [991, 455] on p "Create Certificate" at bounding box center [1029, 463] width 105 height 18
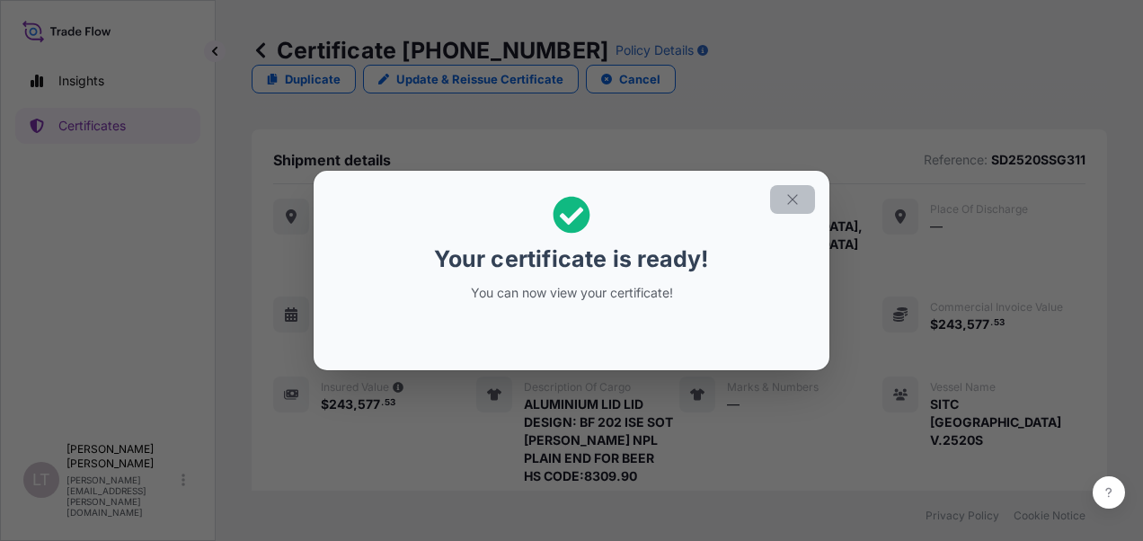
click at [804, 199] on button "button" at bounding box center [792, 199] width 45 height 29
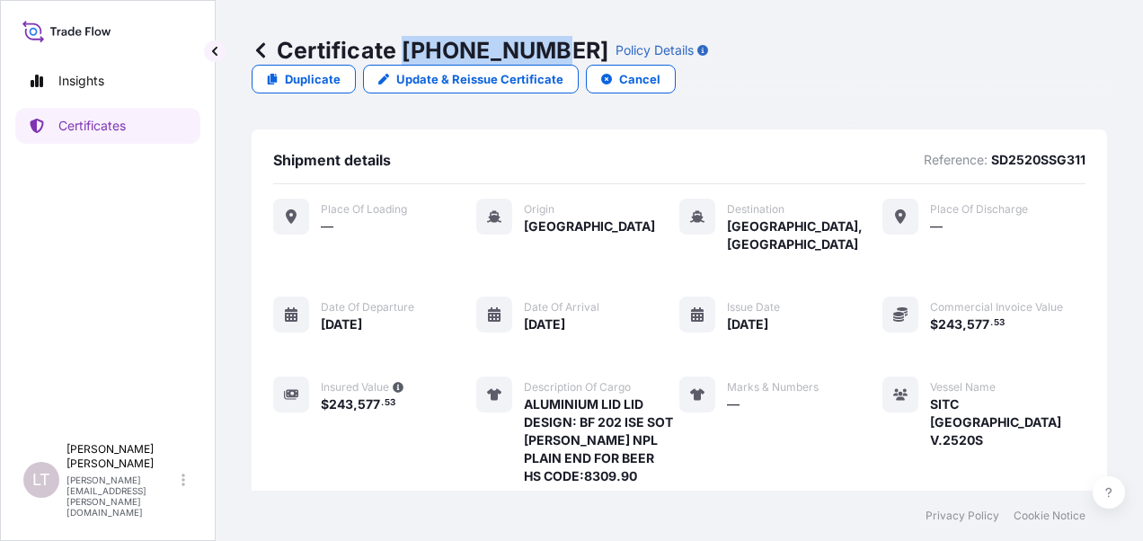
drag, startPoint x: 543, startPoint y: 50, endPoint x: 404, endPoint y: 55, distance: 138.4
click at [404, 55] on p "Certificate [PHONE_NUMBER]" at bounding box center [430, 50] width 357 height 29
copy p "[PHONE_NUMBER]"
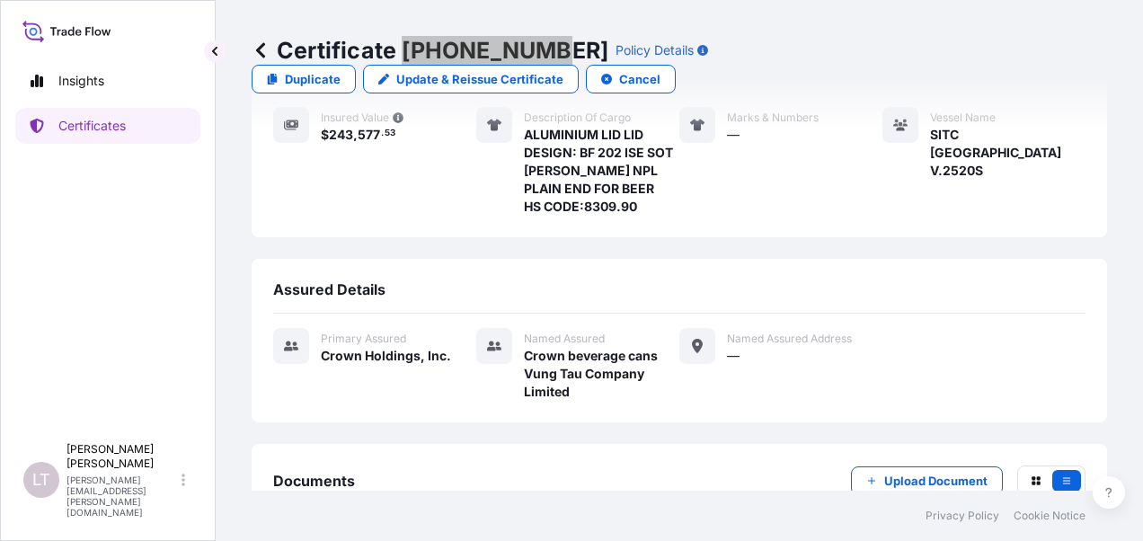
scroll to position [359, 0]
